Goal: Information Seeking & Learning: Learn about a topic

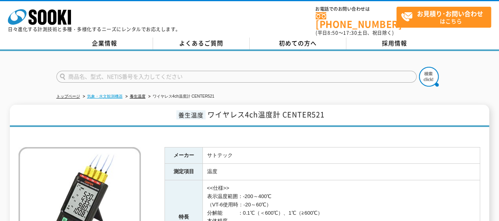
click at [102, 94] on link "気象・水文観測機器" at bounding box center [105, 96] width 36 height 4
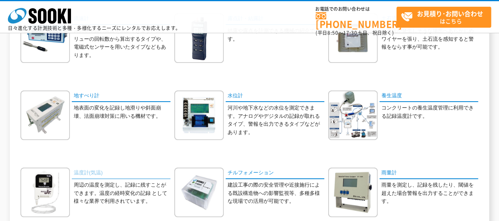
scroll to position [79, 0]
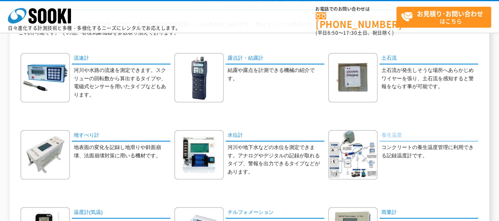
click at [383, 134] on link "養生温度" at bounding box center [429, 135] width 99 height 11
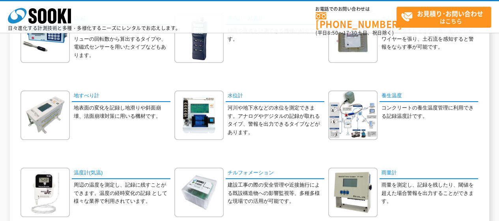
scroll to position [158, 0]
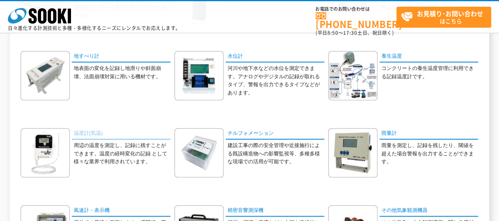
click at [89, 129] on link "温度計(気温)" at bounding box center [121, 133] width 99 height 11
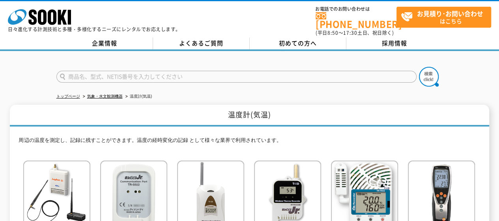
scroll to position [79, 0]
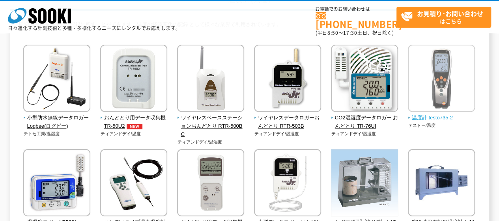
click at [445, 118] on span "温度計 testo735-2" at bounding box center [441, 118] width 67 height 8
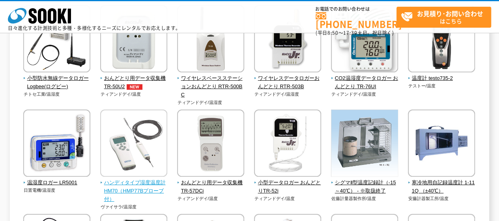
scroll to position [158, 0]
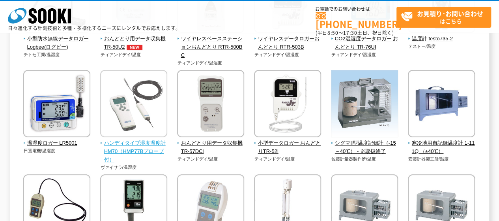
click at [140, 144] on span "ハンディタイプ湿度温度計 HM70（HMP77Bプローブ付）" at bounding box center [133, 151] width 67 height 24
click at [116, 143] on span "ハンディタイプ湿度温度計 HM70（HMP77Bプローブ付）" at bounding box center [133, 151] width 67 height 24
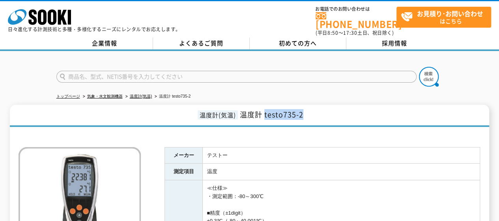
drag, startPoint x: 266, startPoint y: 110, endPoint x: 315, endPoint y: 110, distance: 49.3
click at [315, 110] on h1 "温度計(気温) 温度計 testo735-2" at bounding box center [249, 116] width 479 height 22
copy span "testo735-2"
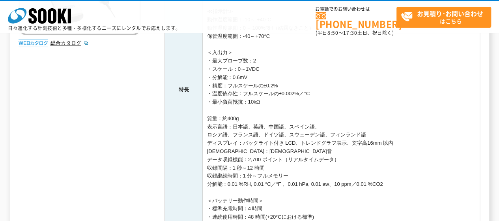
scroll to position [316, 0]
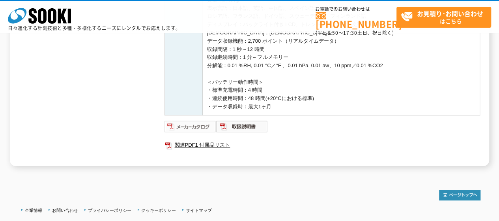
click at [187, 127] on img at bounding box center [191, 126] width 52 height 13
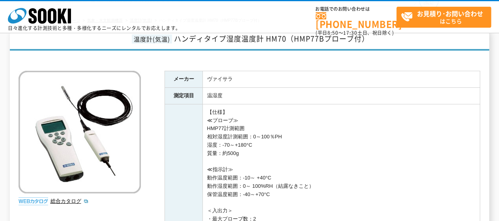
scroll to position [118, 0]
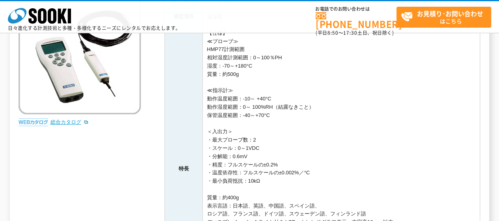
click at [64, 119] on link "総合カタログ" at bounding box center [69, 122] width 39 height 6
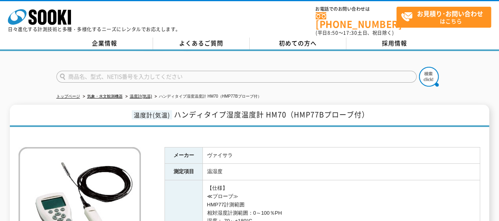
click at [144, 71] on input "text" at bounding box center [236, 77] width 360 height 12
type input "表面温度計"
click at [419, 67] on button at bounding box center [429, 77] width 20 height 20
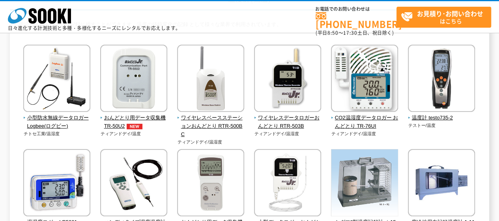
scroll to position [39, 0]
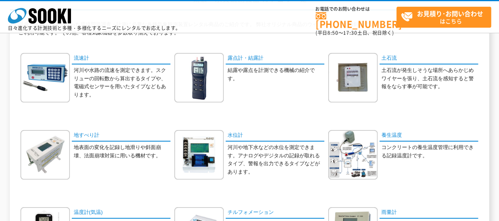
scroll to position [118, 0]
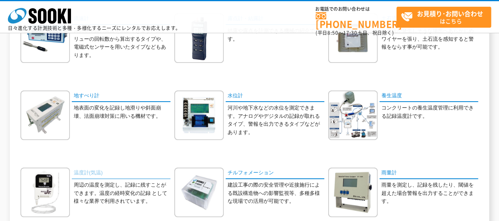
click at [92, 171] on link "温度計(気温)" at bounding box center [121, 172] width 99 height 11
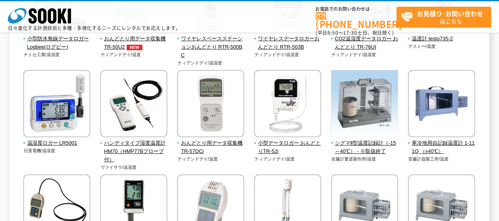
scroll to position [197, 0]
